Goal: Transaction & Acquisition: Purchase product/service

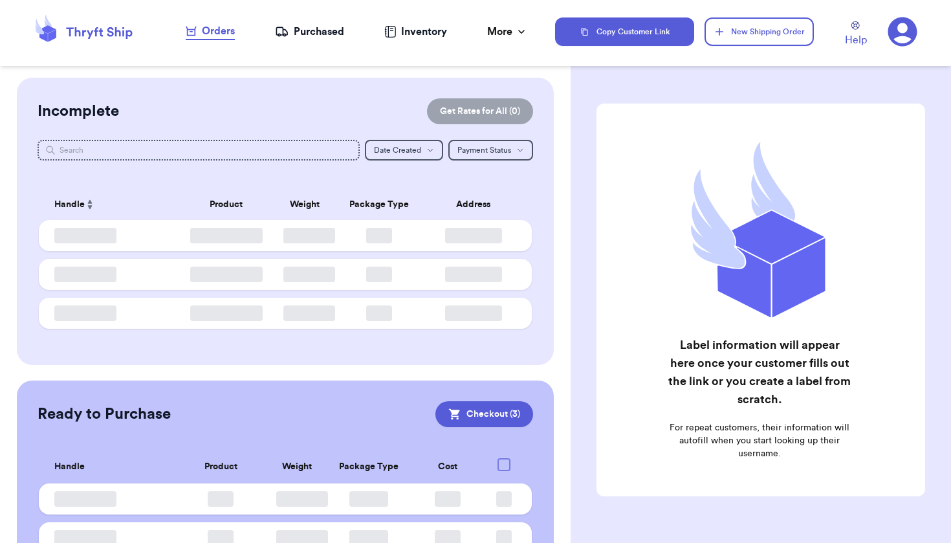
checkbox input "true"
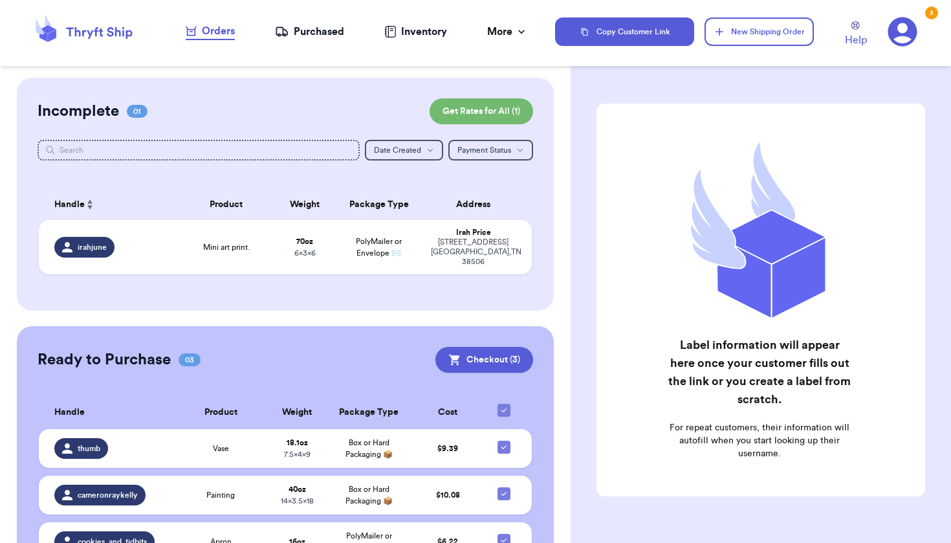
click at [907, 34] on icon at bounding box center [901, 31] width 29 height 29
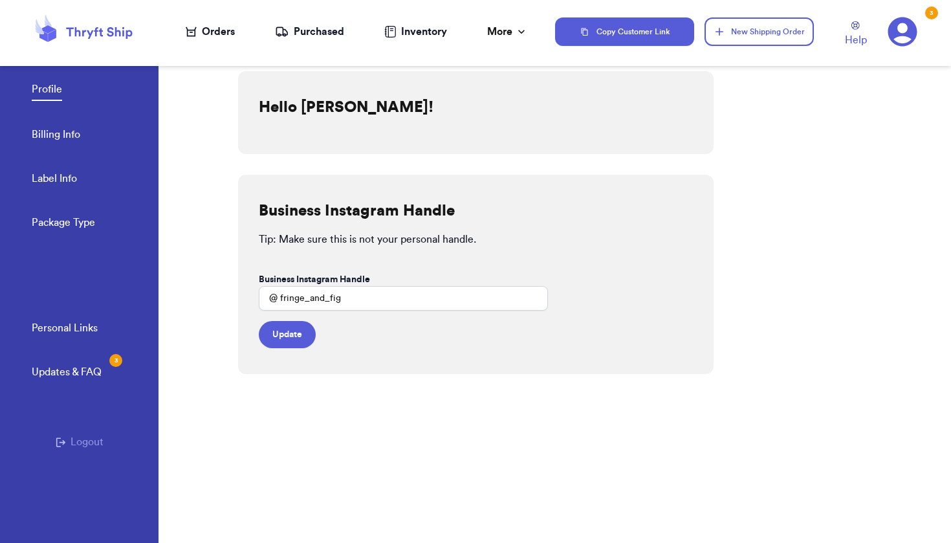
click at [60, 140] on link "Billing Info" at bounding box center [56, 136] width 49 height 18
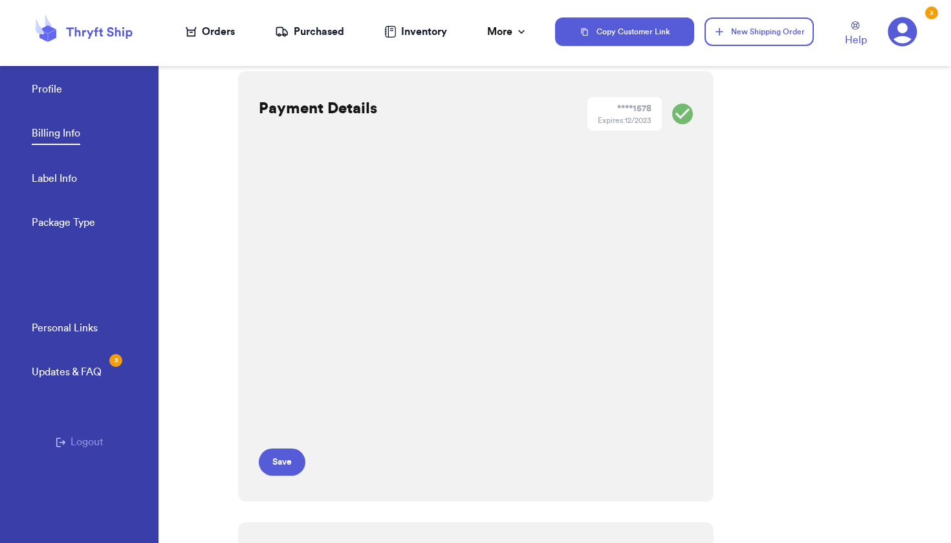
click at [693, 107] on div "Payment Details **** 1578 Expires: 12/2023 Save" at bounding box center [475, 286] width 475 height 430
click at [56, 87] on link "Profile" at bounding box center [47, 90] width 30 height 18
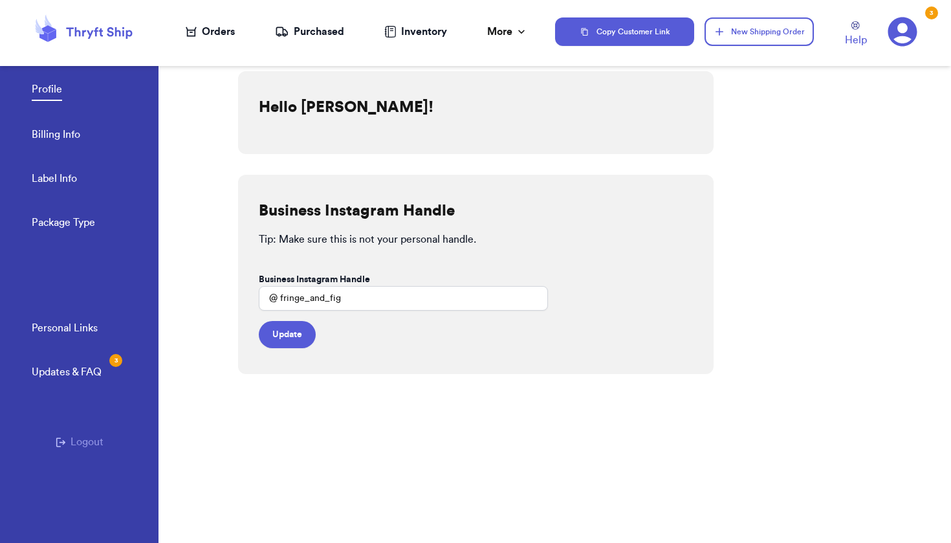
click at [66, 134] on link "Billing Info" at bounding box center [56, 136] width 49 height 18
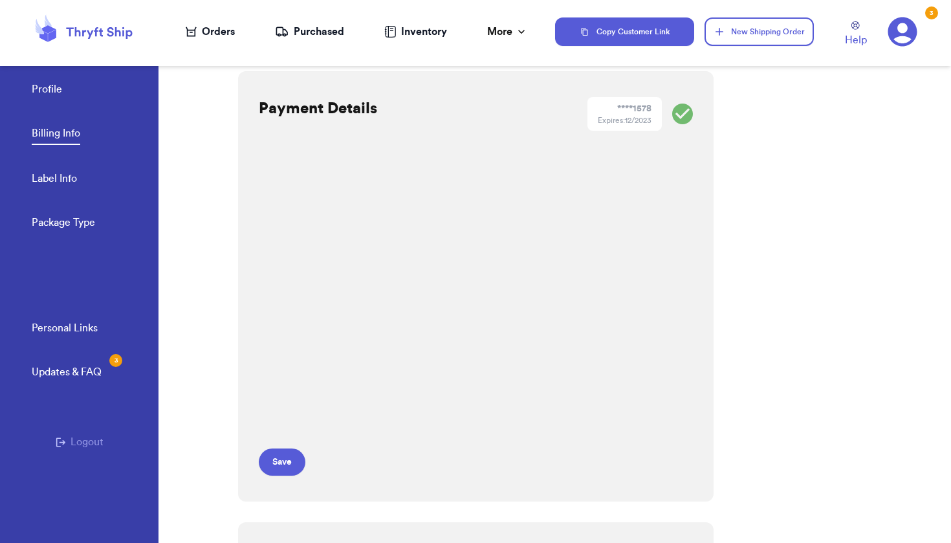
click at [617, 122] on div "Expires: 12/2023" at bounding box center [625, 120] width 54 height 10
click at [684, 111] on icon at bounding box center [682, 113] width 21 height 21
click at [638, 116] on div "Expires: 12/2023" at bounding box center [625, 120] width 54 height 10
click at [290, 461] on button "Save" at bounding box center [282, 461] width 47 height 27
click at [222, 30] on div "Orders" at bounding box center [210, 32] width 49 height 16
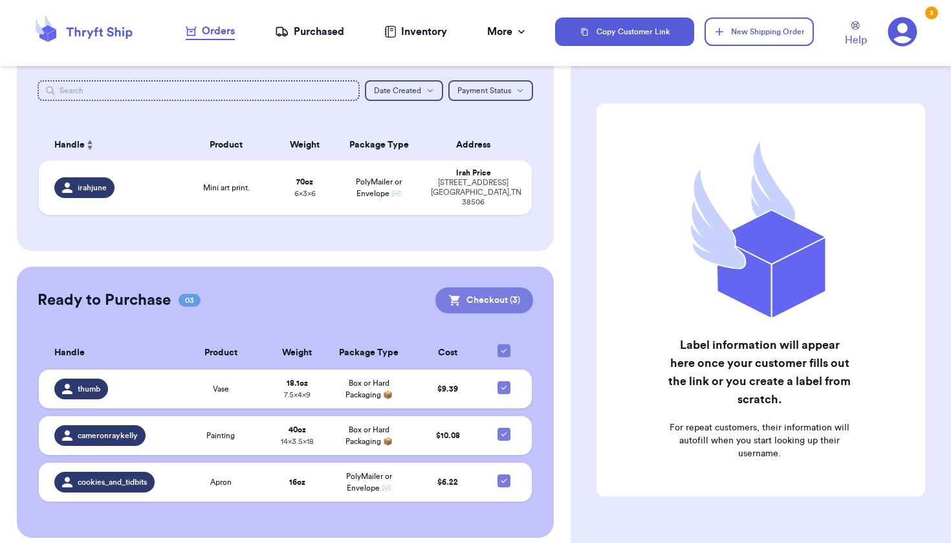
click at [475, 290] on button "Checkout ( 3 )" at bounding box center [484, 300] width 98 height 26
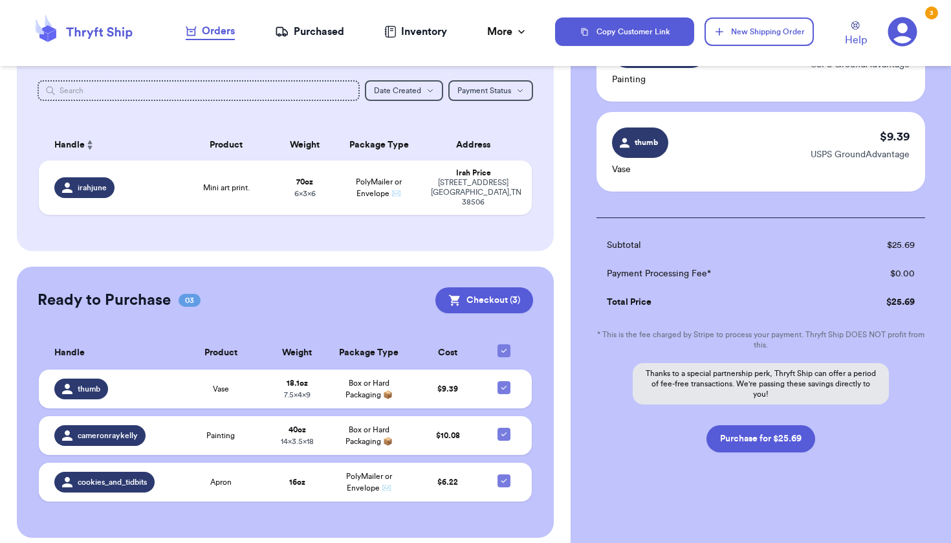
scroll to position [228, 0]
click at [767, 439] on button "Purchase for $25.69" at bounding box center [760, 438] width 109 height 27
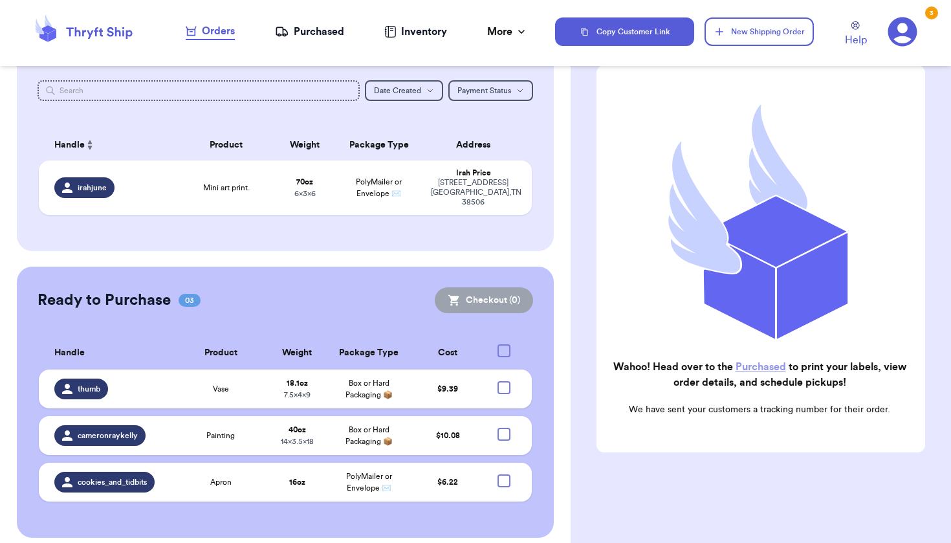
checkbox input "false"
checkbox input "true"
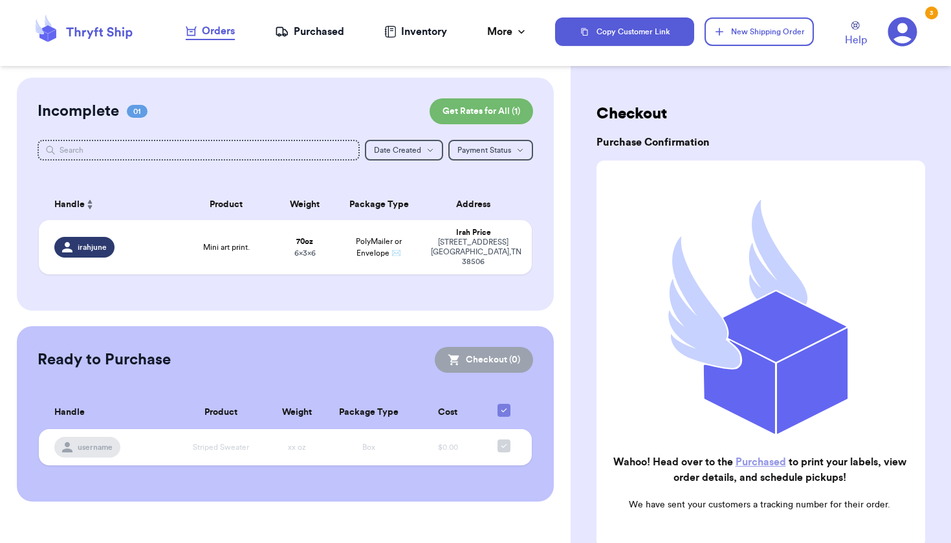
scroll to position [0, 0]
click at [319, 36] on div "Purchased" at bounding box center [309, 32] width 69 height 16
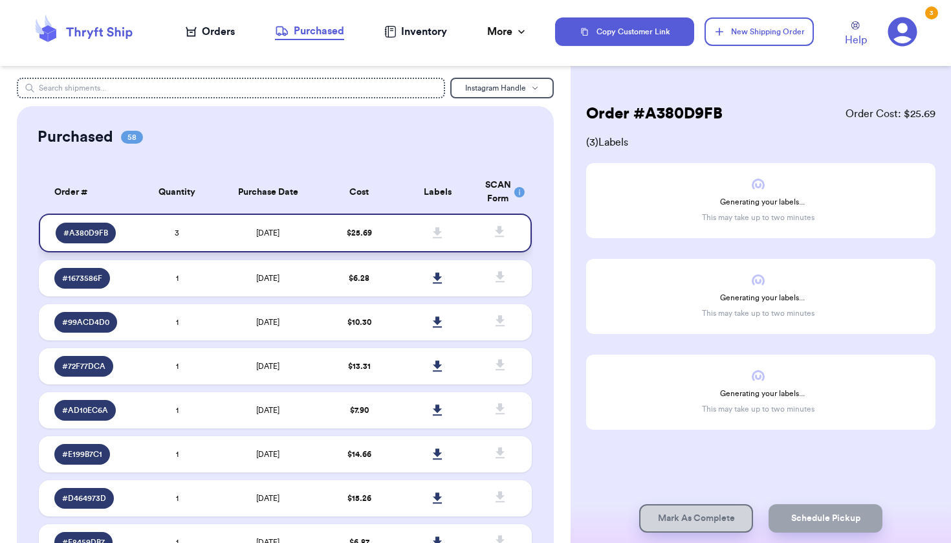
click at [226, 238] on td "[DATE]" at bounding box center [267, 232] width 103 height 39
click at [435, 239] on icon at bounding box center [438, 233] width 10 height 12
click at [220, 36] on div "Orders" at bounding box center [210, 32] width 49 height 16
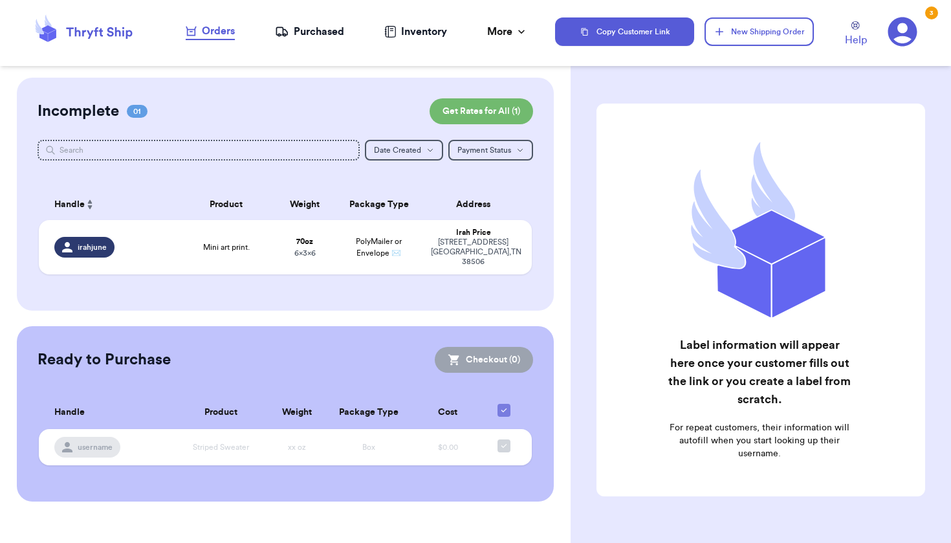
click at [319, 34] on div "Purchased" at bounding box center [309, 32] width 69 height 16
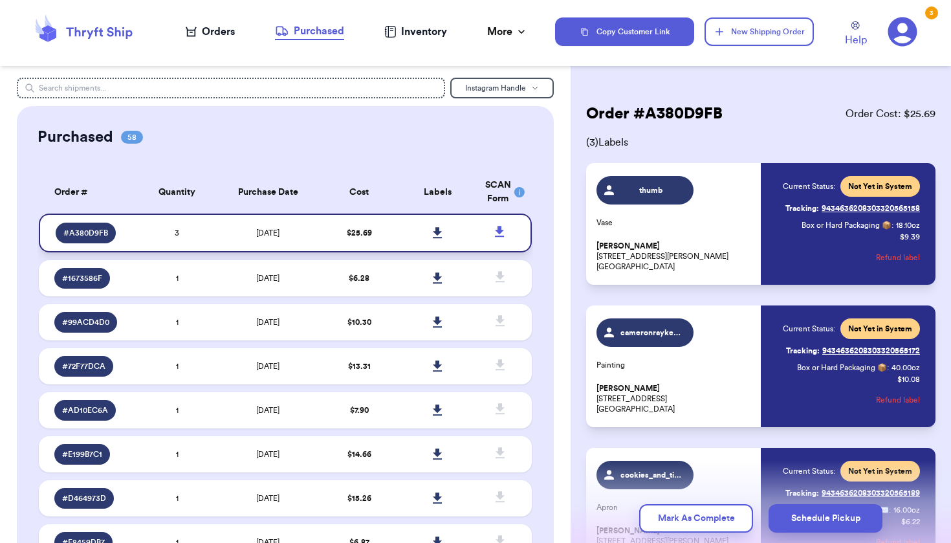
click at [437, 238] on icon at bounding box center [437, 232] width 9 height 11
